Goal: Task Accomplishment & Management: Manage account settings

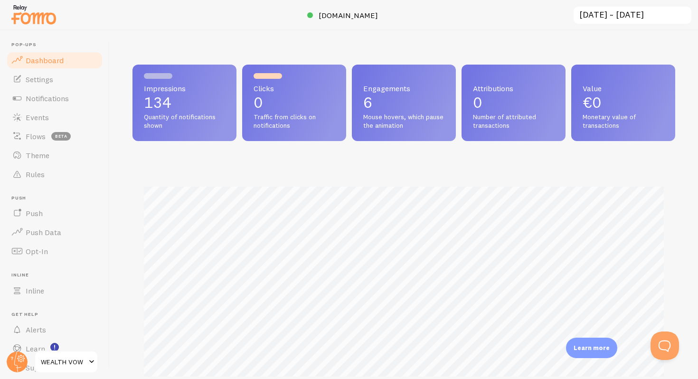
scroll to position [32, 0]
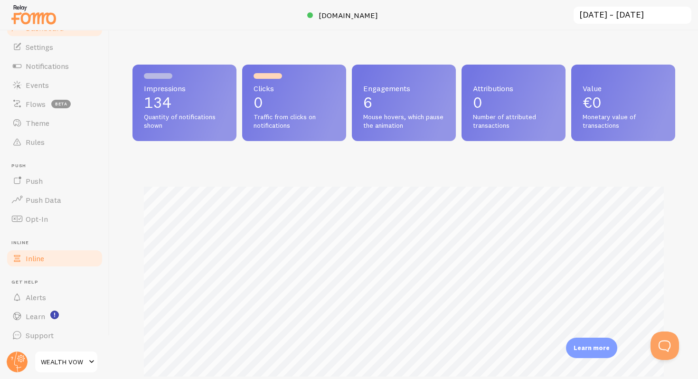
click at [38, 248] on li "Inline Inline" at bounding box center [55, 254] width 98 height 28
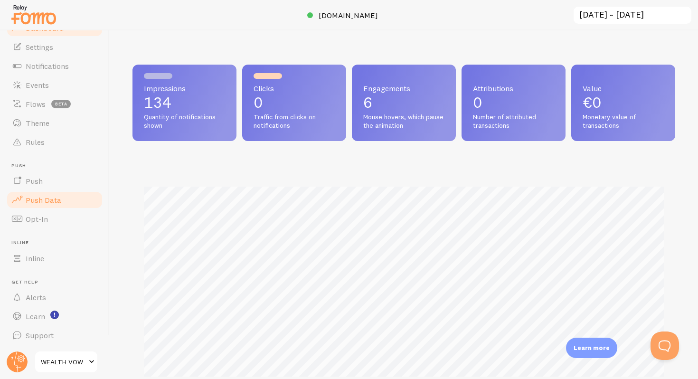
click at [34, 193] on link "Push Data" at bounding box center [55, 199] width 98 height 19
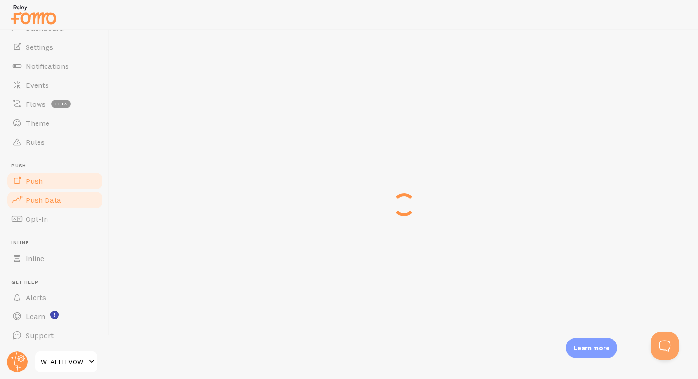
click at [39, 181] on span "Push" at bounding box center [34, 180] width 17 height 9
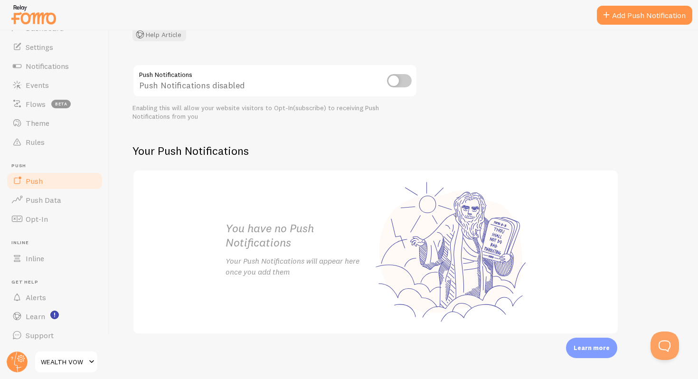
scroll to position [88, 0]
click at [31, 198] on span "Push Data" at bounding box center [44, 199] width 36 height 9
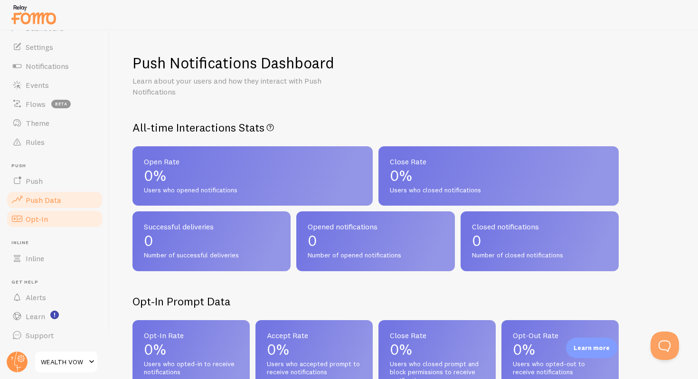
click at [47, 220] on link "Opt-In" at bounding box center [55, 218] width 98 height 19
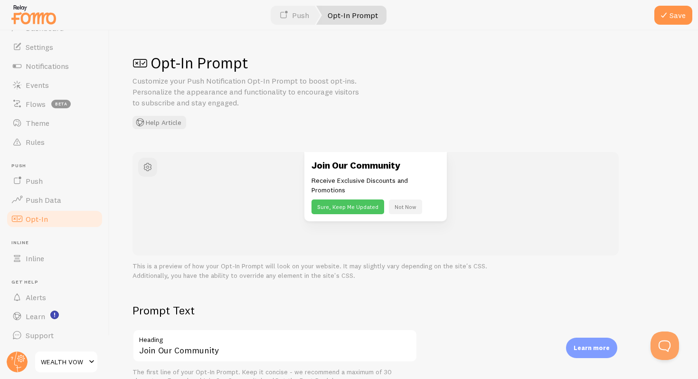
click at [318, 155] on div "Join Our Community Receive Exclusive Discounts and Promotions Sure, Keep Me Upd…" at bounding box center [375, 187] width 142 height 70
click at [320, 162] on h3 "Join Our Community" at bounding box center [376, 165] width 128 height 12
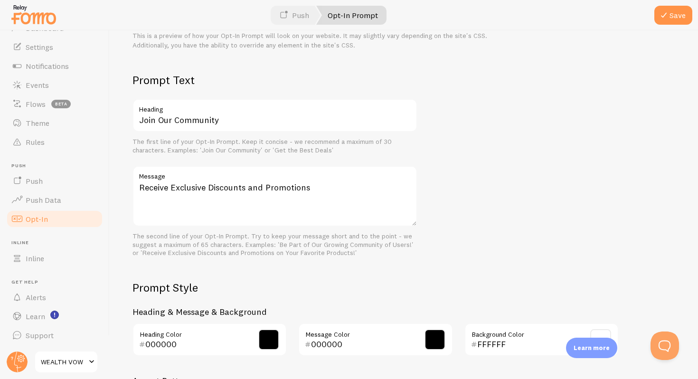
scroll to position [398, 0]
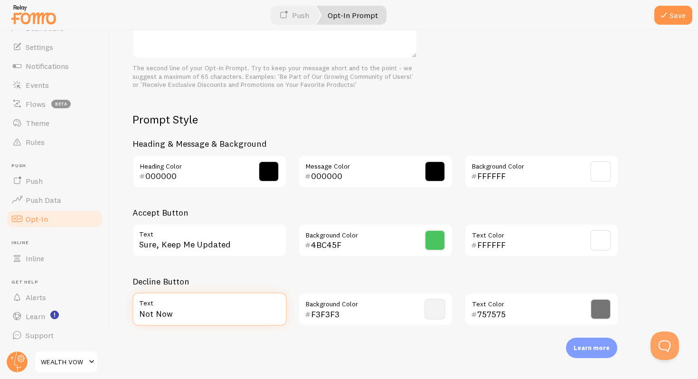
click at [281, 313] on input "Not Now" at bounding box center [210, 309] width 154 height 33
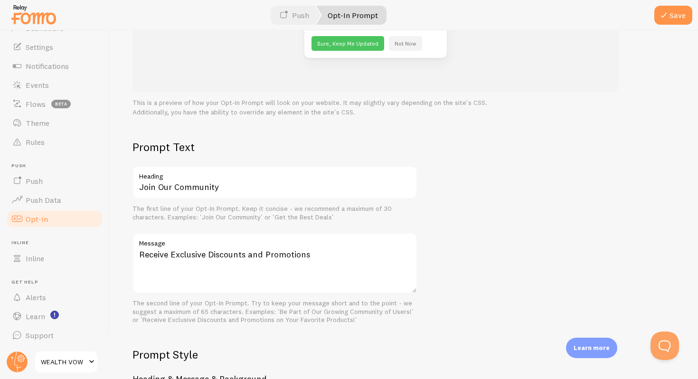
scroll to position [0, 0]
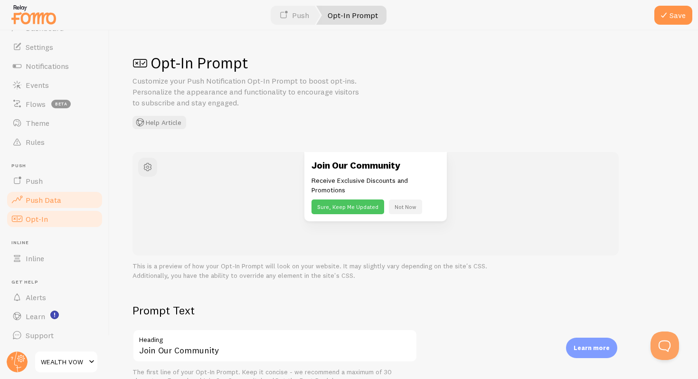
click at [59, 201] on span "Push Data" at bounding box center [44, 199] width 36 height 9
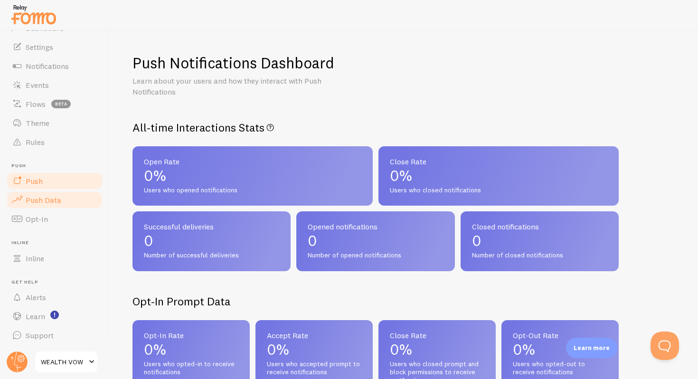
click at [62, 189] on link "Push" at bounding box center [55, 180] width 98 height 19
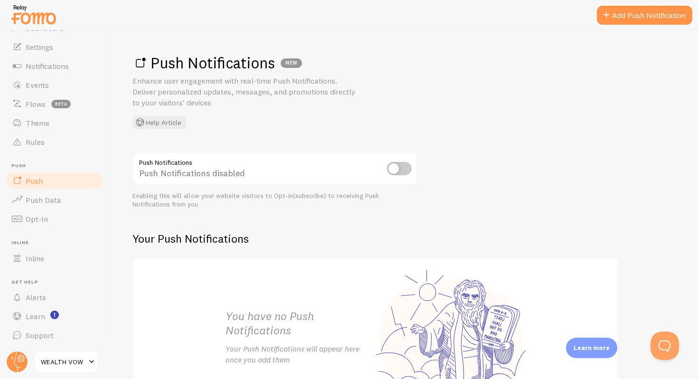
scroll to position [88, 0]
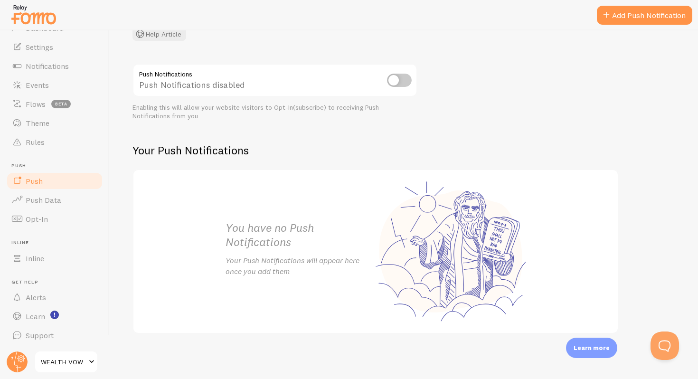
click at [379, 263] on div "You have no Push Notifications Your Push Notifications will appear here once yo…" at bounding box center [375, 251] width 323 height 162
click at [395, 79] on input "checkbox" at bounding box center [399, 80] width 25 height 13
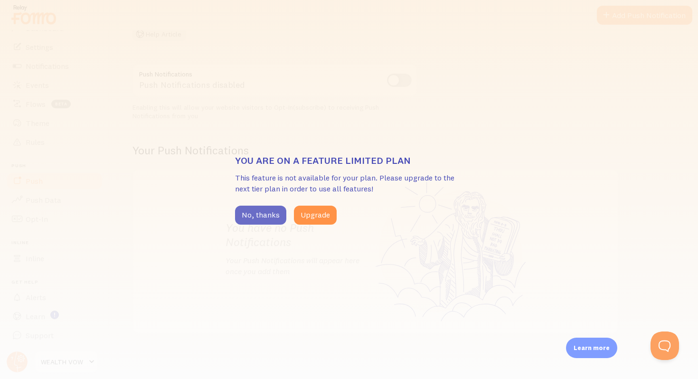
click at [256, 214] on button "No, thanks" at bounding box center [260, 215] width 51 height 19
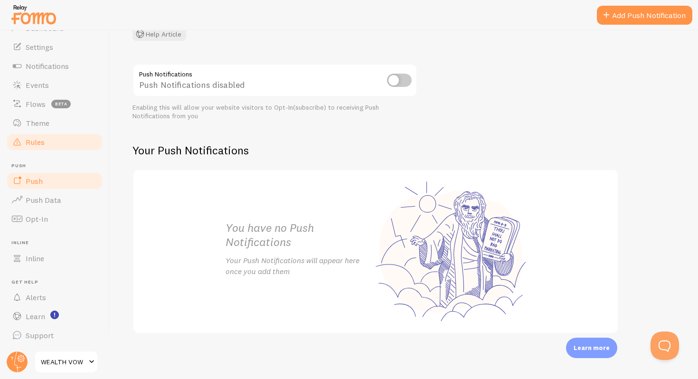
click at [31, 148] on link "Rules" at bounding box center [55, 142] width 98 height 19
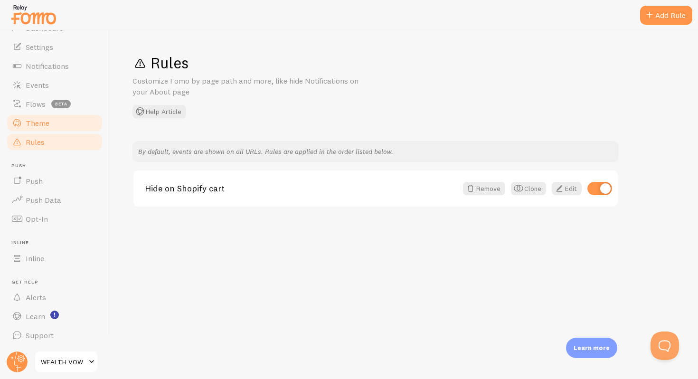
click at [39, 122] on span "Theme" at bounding box center [38, 122] width 24 height 9
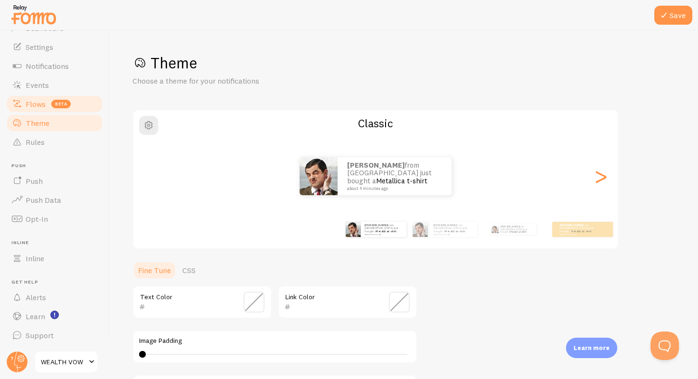
click at [42, 109] on link "Flows beta" at bounding box center [55, 104] width 98 height 19
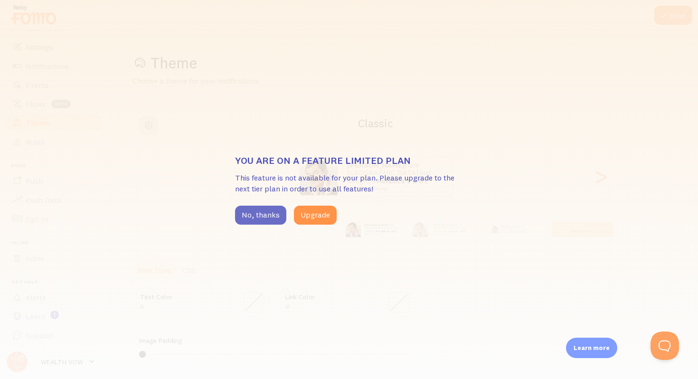
click at [265, 216] on button "No, thanks" at bounding box center [260, 215] width 51 height 19
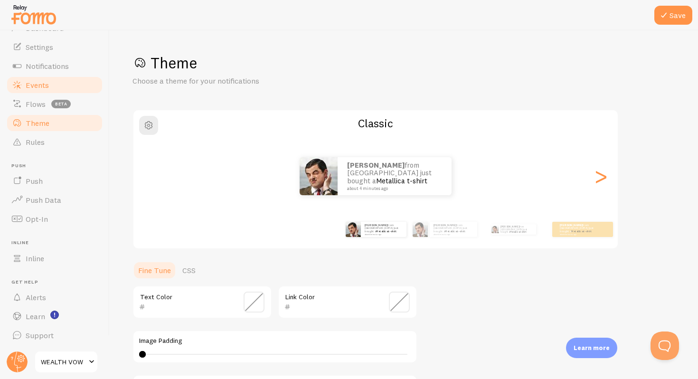
click at [37, 91] on link "Events" at bounding box center [55, 85] width 98 height 19
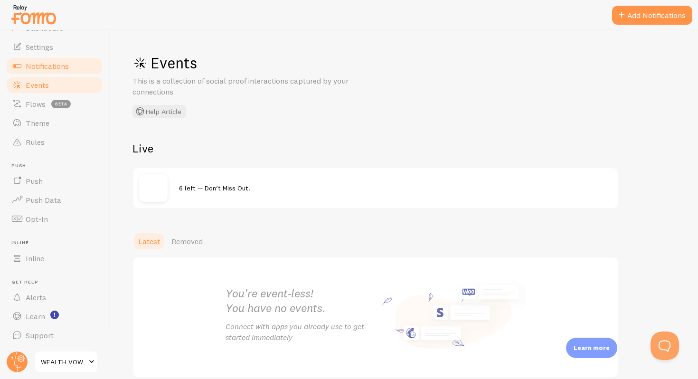
click at [39, 67] on span "Notifications" at bounding box center [47, 65] width 43 height 9
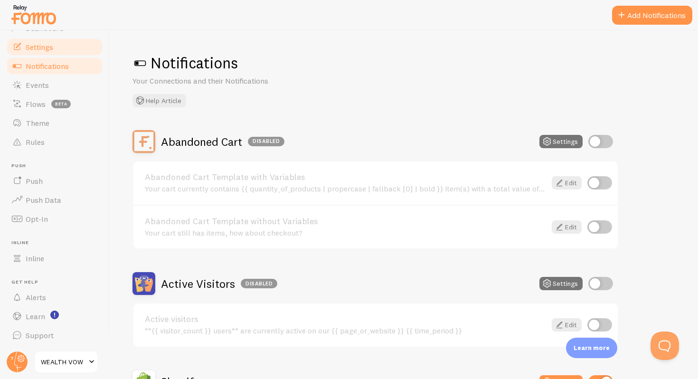
click at [54, 47] on link "Settings" at bounding box center [55, 47] width 98 height 19
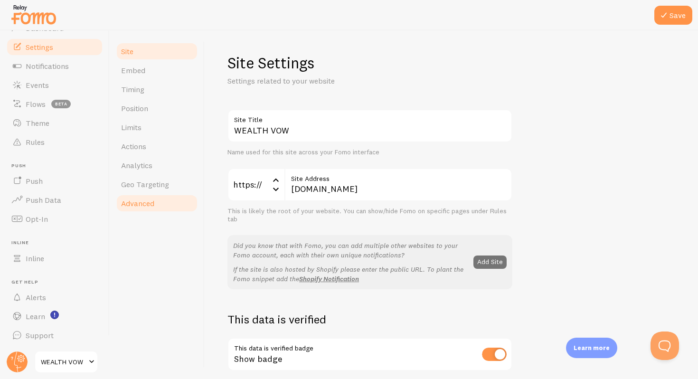
click at [151, 194] on link "Advanced" at bounding box center [156, 203] width 83 height 19
